Goal: Information Seeking & Learning: Learn about a topic

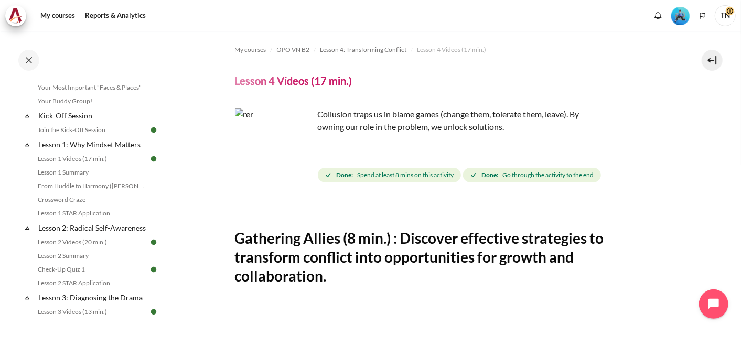
scroll to position [114, 0]
click at [81, 171] on link "Lesson 1 Summary" at bounding box center [92, 171] width 114 height 13
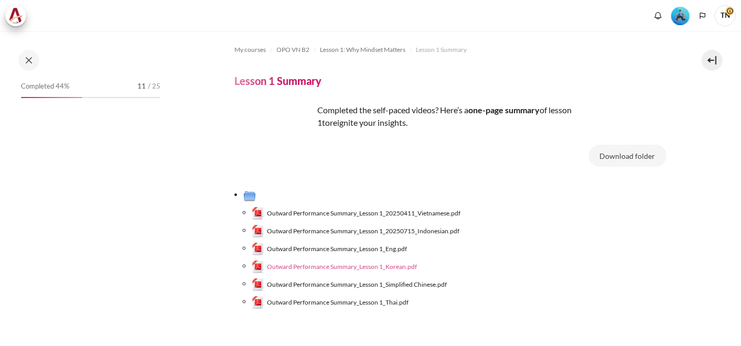
scroll to position [86, 0]
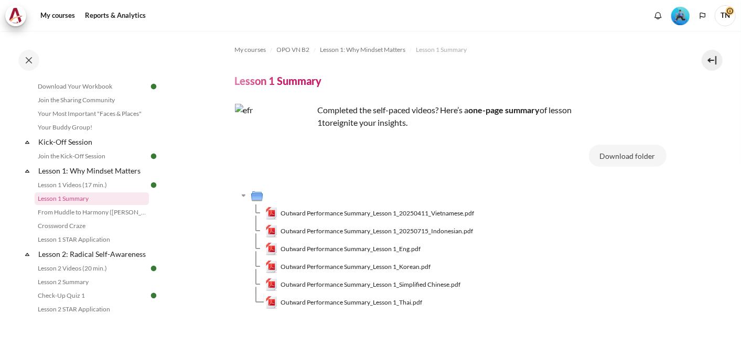
click at [368, 248] on span "Outward Performance Summary_Lesson 1_Eng.pdf" at bounding box center [351, 248] width 140 height 9
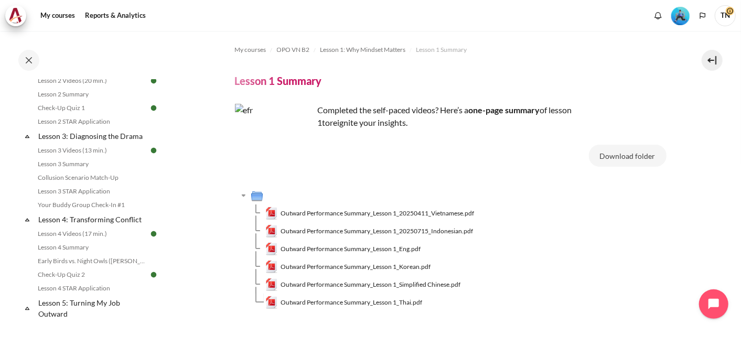
scroll to position [281, 0]
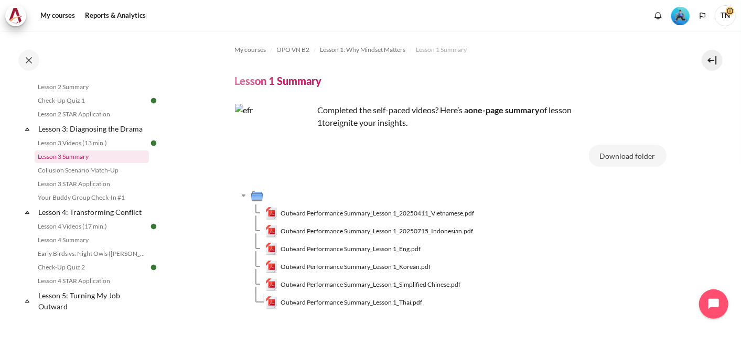
click at [76, 163] on link "Lesson 3 Summary" at bounding box center [92, 157] width 114 height 13
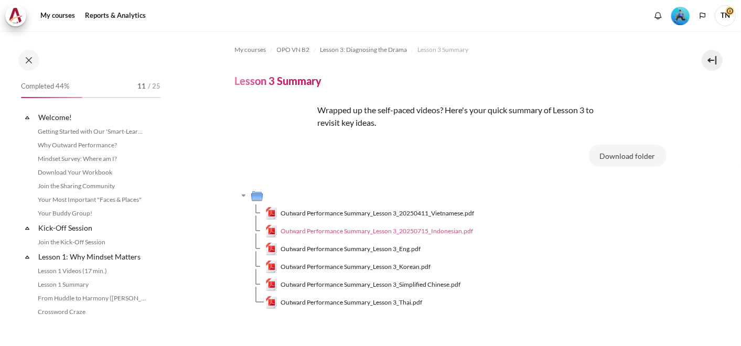
scroll to position [250, 0]
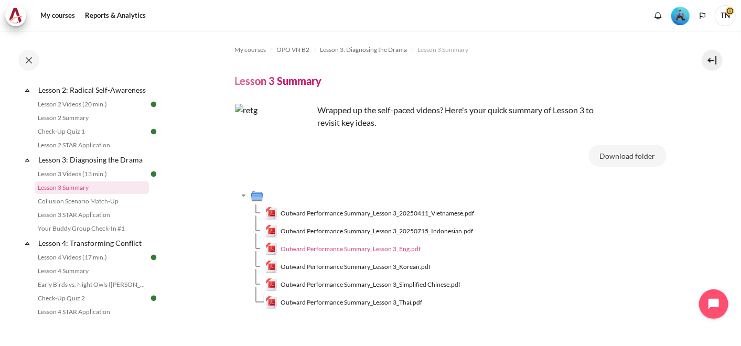
click at [404, 249] on span "Outward Performance Summary_Lesson 3_Eng.pdf" at bounding box center [351, 248] width 140 height 9
click at [111, 277] on link "Lesson 4 Summary" at bounding box center [92, 271] width 114 height 13
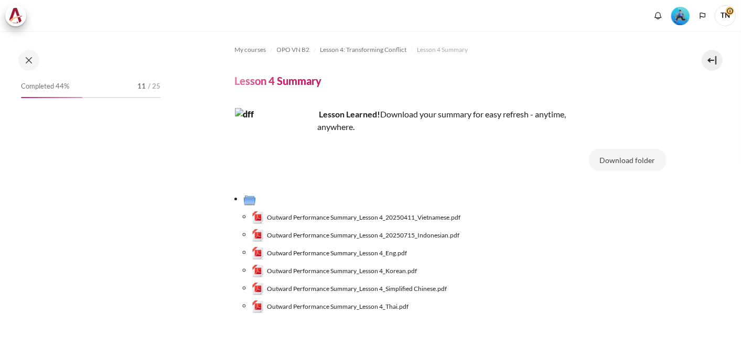
scroll to position [334, 0]
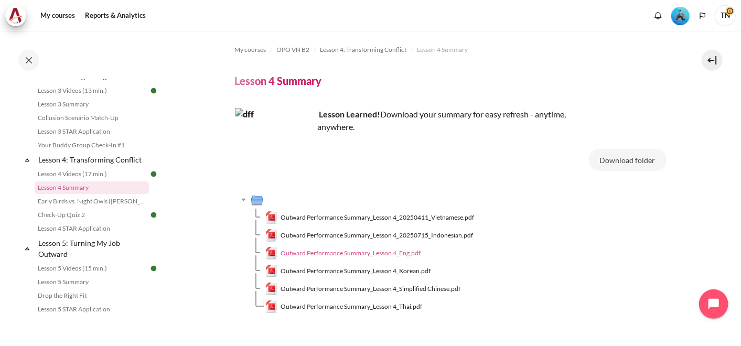
click at [366, 253] on span "Outward Performance Summary_Lesson 4_Eng.pdf" at bounding box center [351, 253] width 140 height 9
drag, startPoint x: 166, startPoint y: 156, endPoint x: 172, endPoint y: 122, distance: 34.7
click at [172, 122] on div "Skip to main content Open course index Completed 44% 11 / 25 Expand Collapse" at bounding box center [370, 173] width 741 height 346
drag, startPoint x: 172, startPoint y: 122, endPoint x: 179, endPoint y: 169, distance: 47.8
click at [179, 169] on section "My courses OPO VN B2 Lesson 4: Transforming Conflict Lesson 4 Summary Lesson 4 …" at bounding box center [450, 208] width 565 height 354
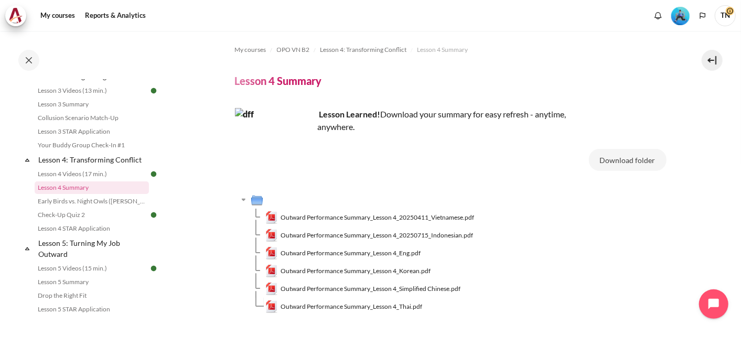
click at [173, 168] on section "My courses OPO VN B2 Lesson 4: Transforming Conflict Lesson 4 Summary Lesson 4 …" at bounding box center [450, 208] width 565 height 354
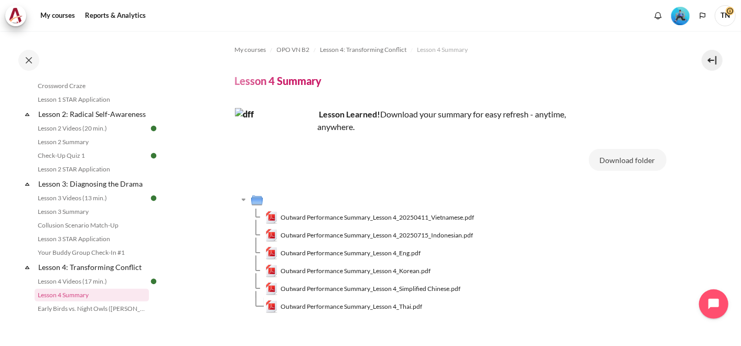
scroll to position [217, 0]
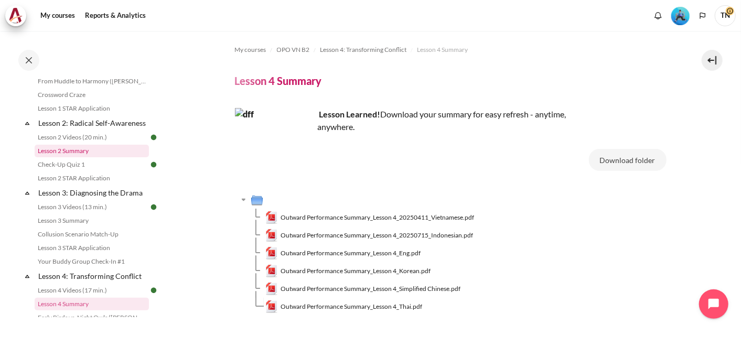
click at [81, 157] on link "Lesson 2 Summary" at bounding box center [92, 151] width 114 height 13
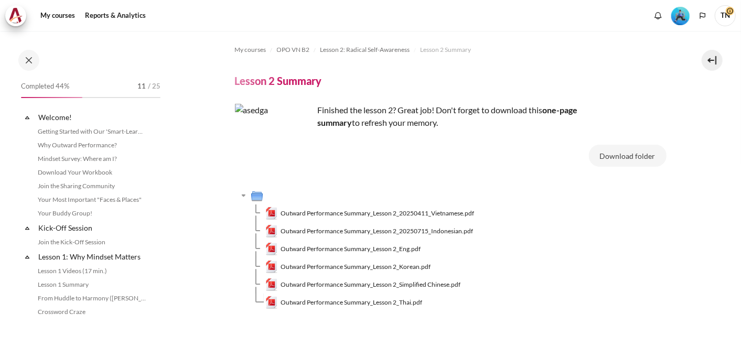
scroll to position [180, 0]
